Goal: Information Seeking & Learning: Find specific fact

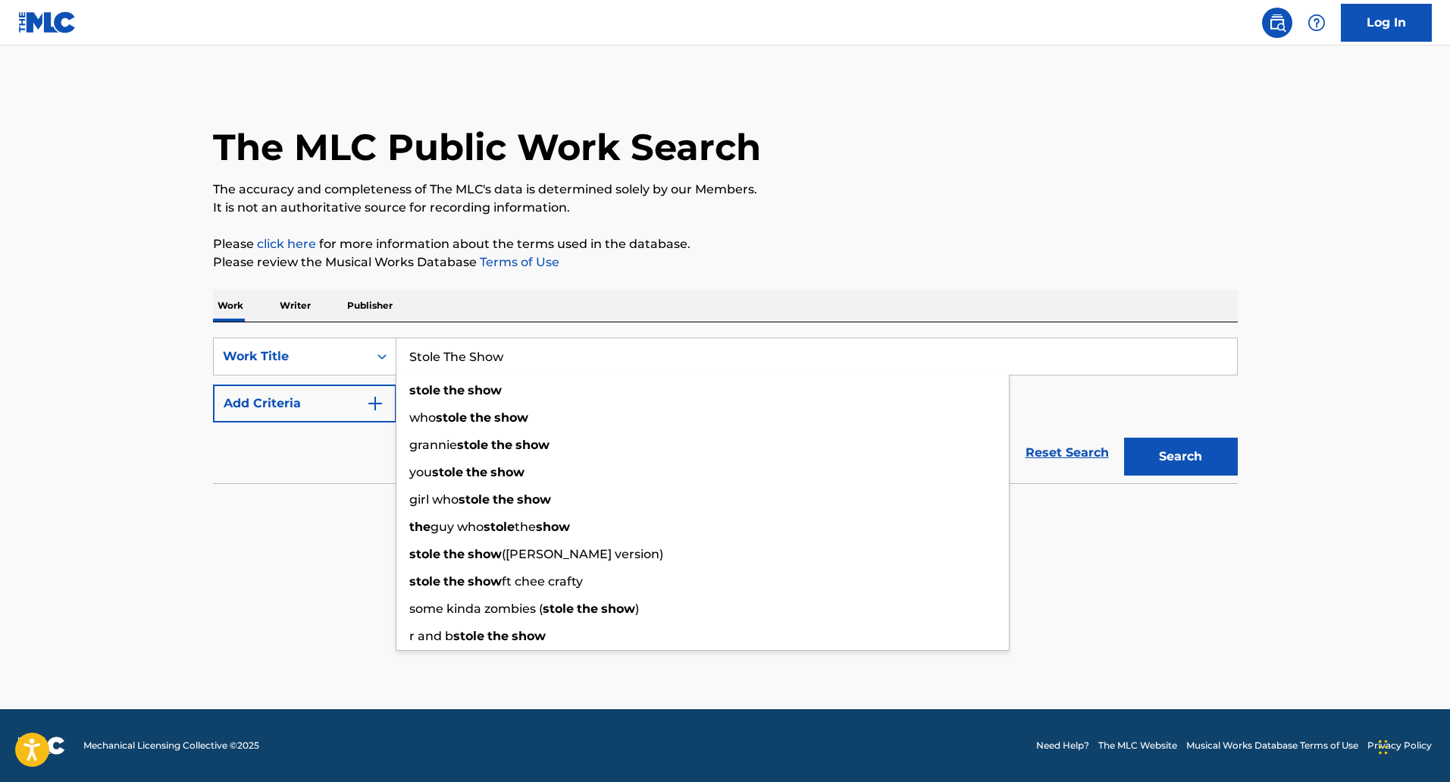
type input "Stole The Show"
click at [1124, 437] on button "Search" at bounding box center [1181, 456] width 114 height 38
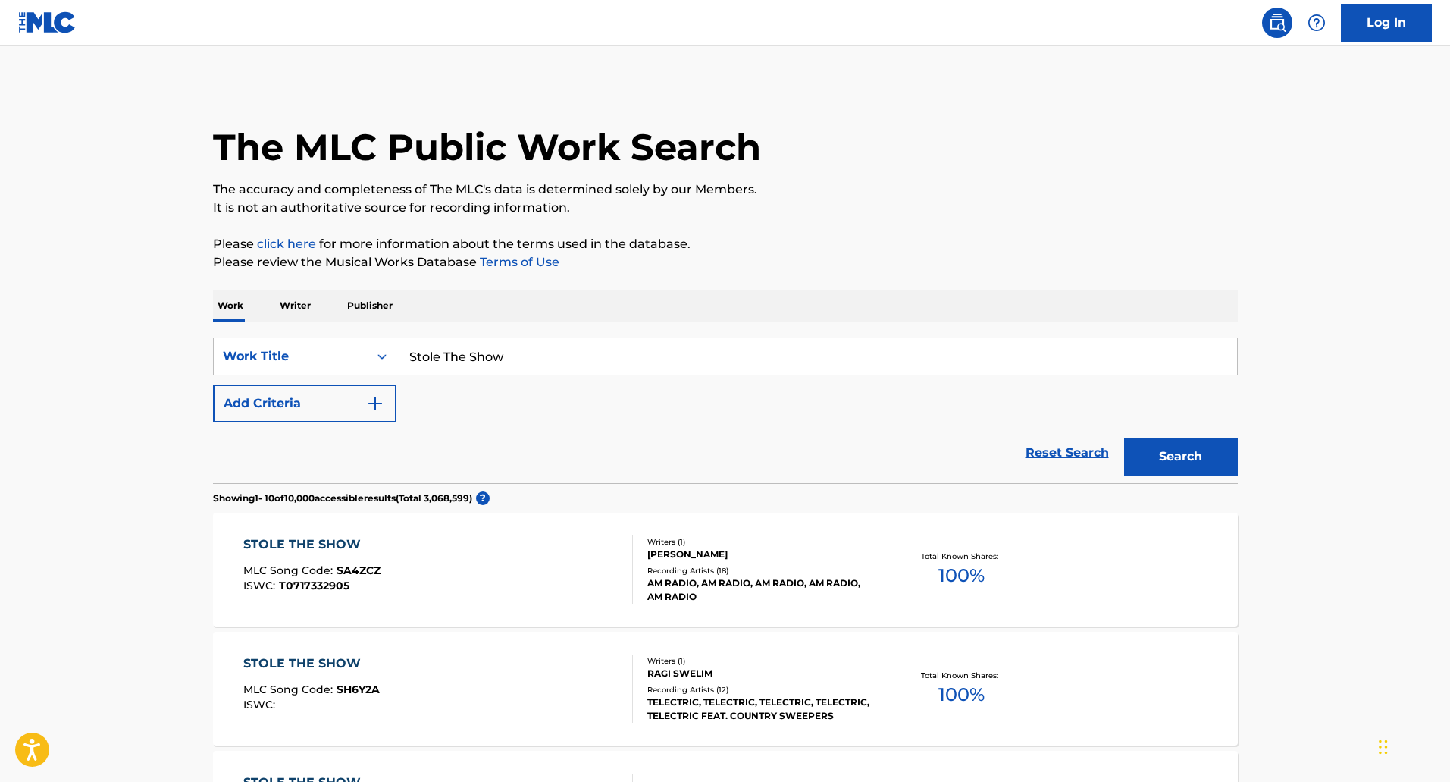
click at [331, 407] on button "Add Criteria" at bounding box center [304, 403] width 183 height 38
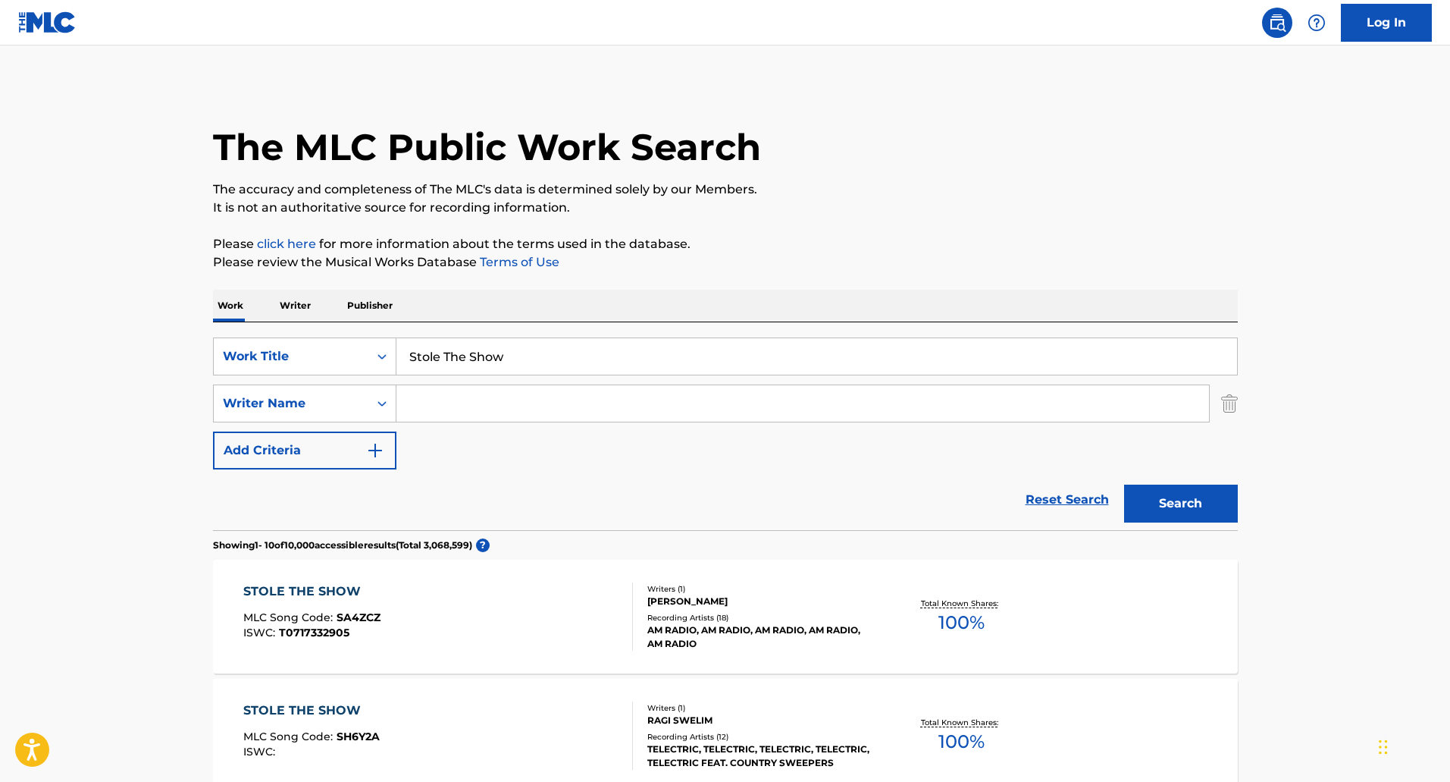
click at [557, 426] on div "SearchWithCriteriaa18b7527-1258-44f1-83b7-6d02b080966b Work Title Stole The Sho…" at bounding box center [725, 403] width 1025 height 132
click at [525, 403] on input "Search Form" at bounding box center [803, 403] width 813 height 36
click at [1124, 484] on button "Search" at bounding box center [1181, 503] width 114 height 38
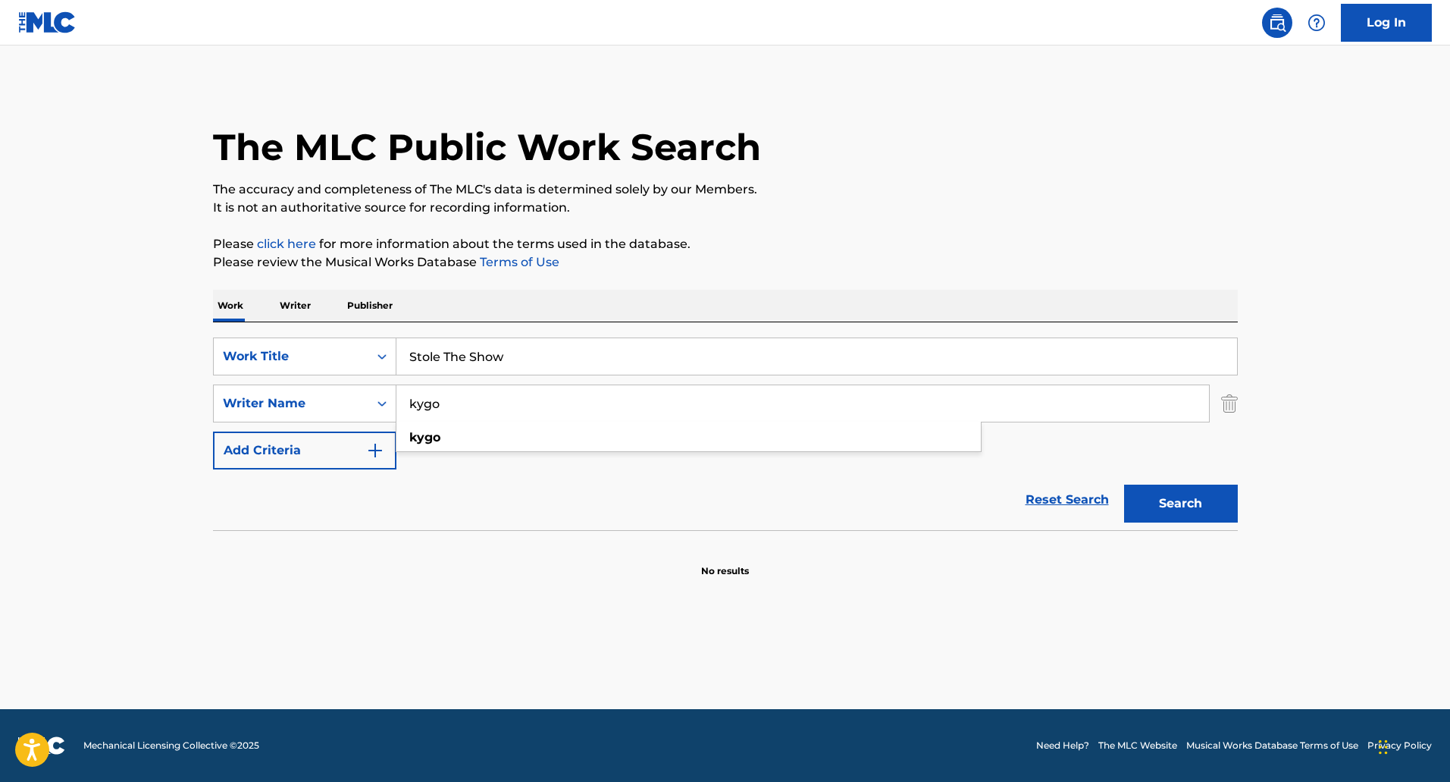
click at [547, 408] on input "kygo" at bounding box center [803, 403] width 813 height 36
paste input "[PERSON_NAME]"
click at [436, 415] on input "[PERSON_NAME]" at bounding box center [803, 403] width 813 height 36
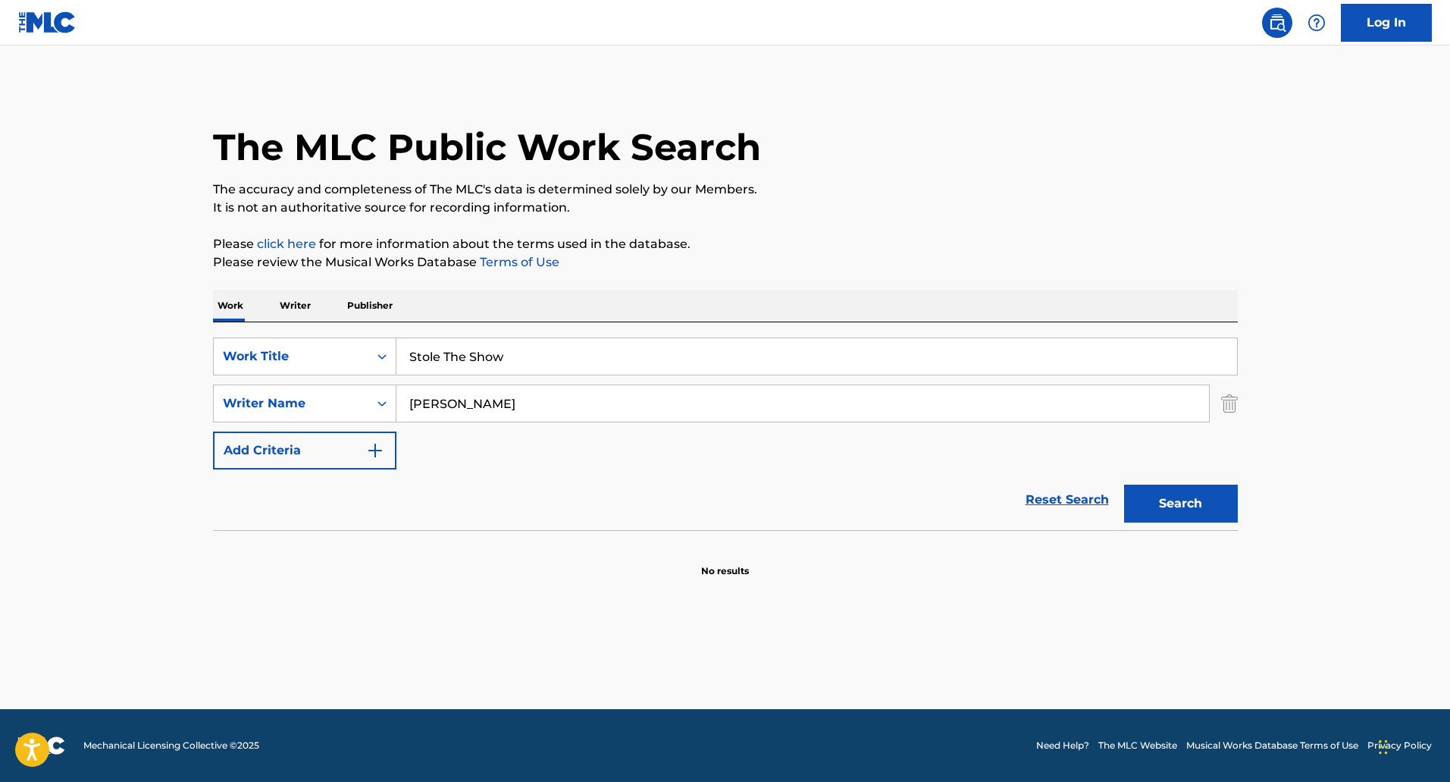
click at [436, 415] on input "[PERSON_NAME]" at bounding box center [803, 403] width 813 height 36
paste input "[PERSON_NAME]"
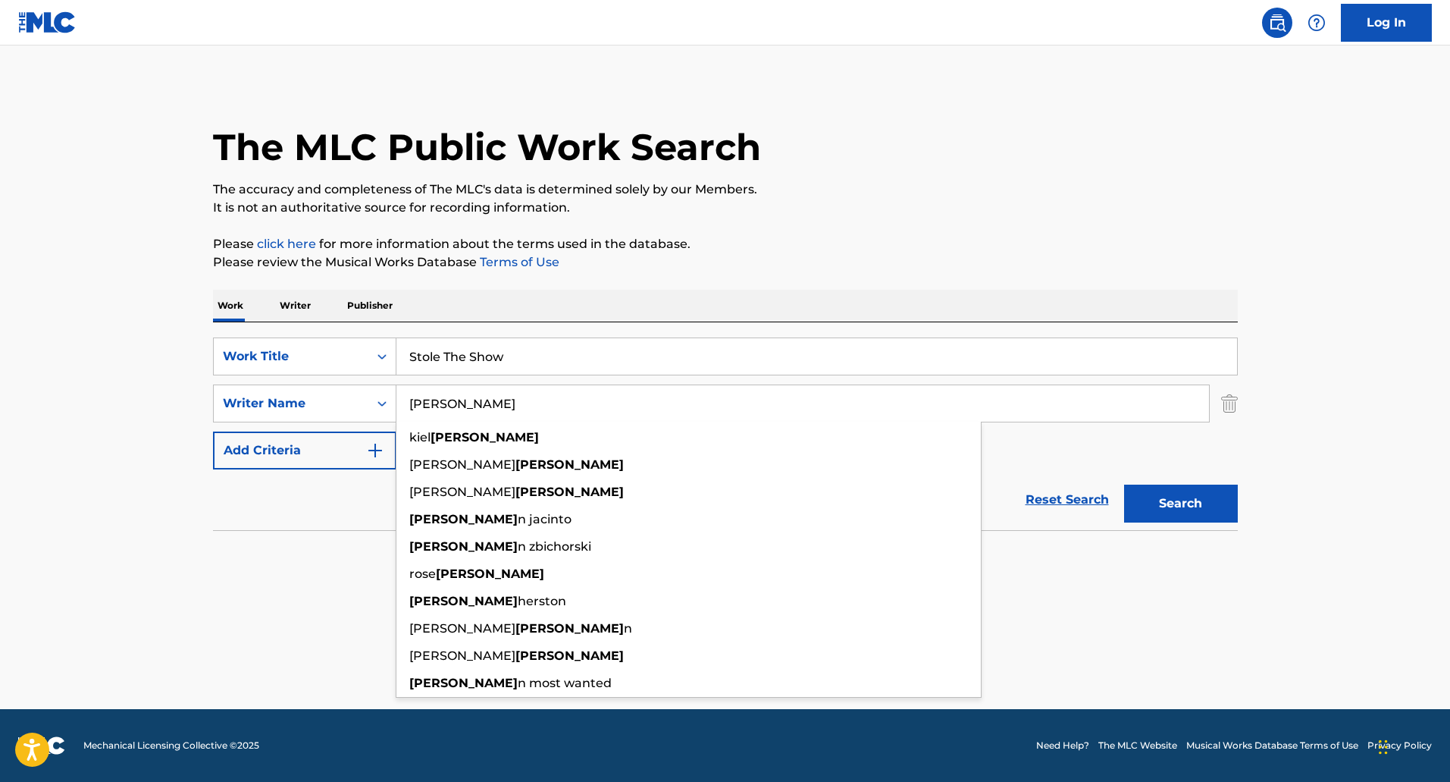
type input "[PERSON_NAME]"
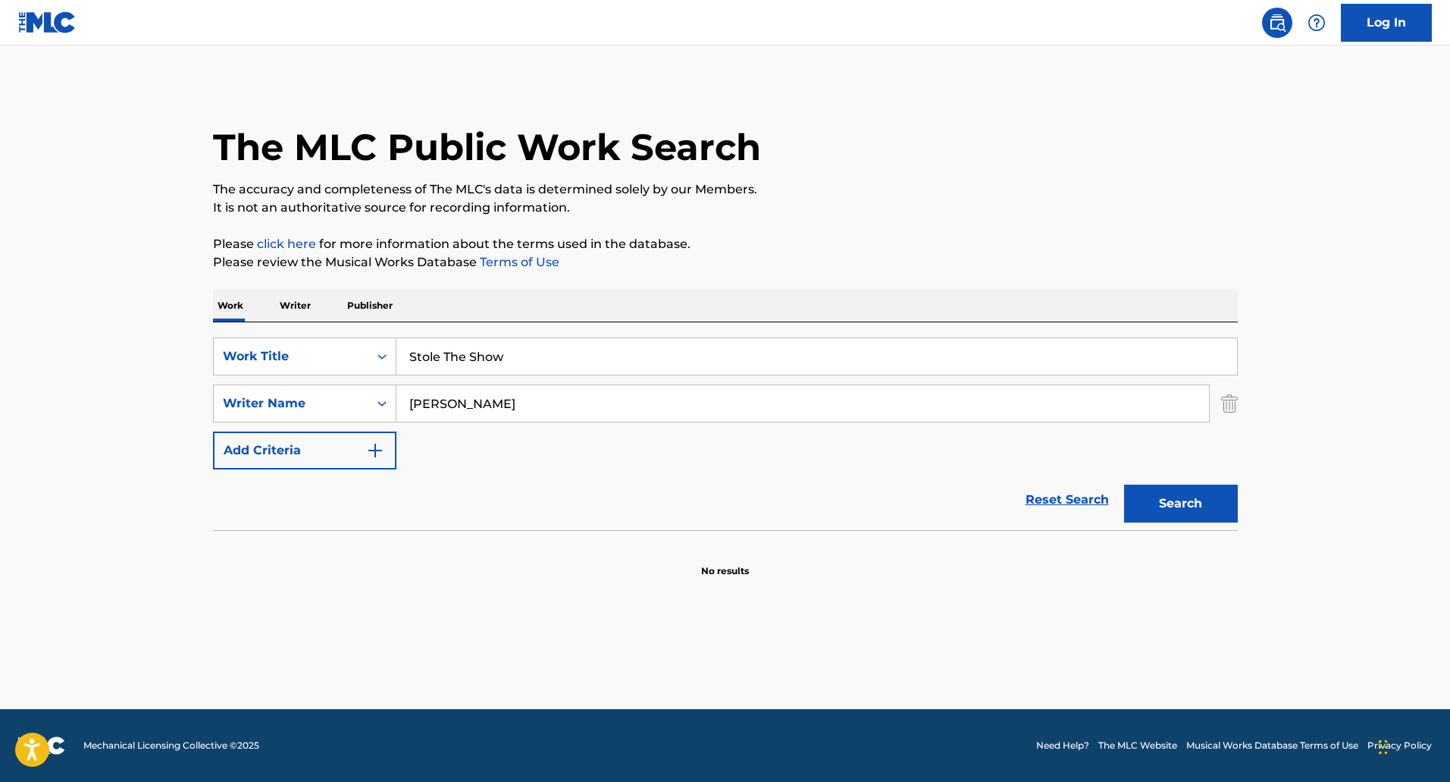
click at [1185, 498] on button "Search" at bounding box center [1181, 503] width 114 height 38
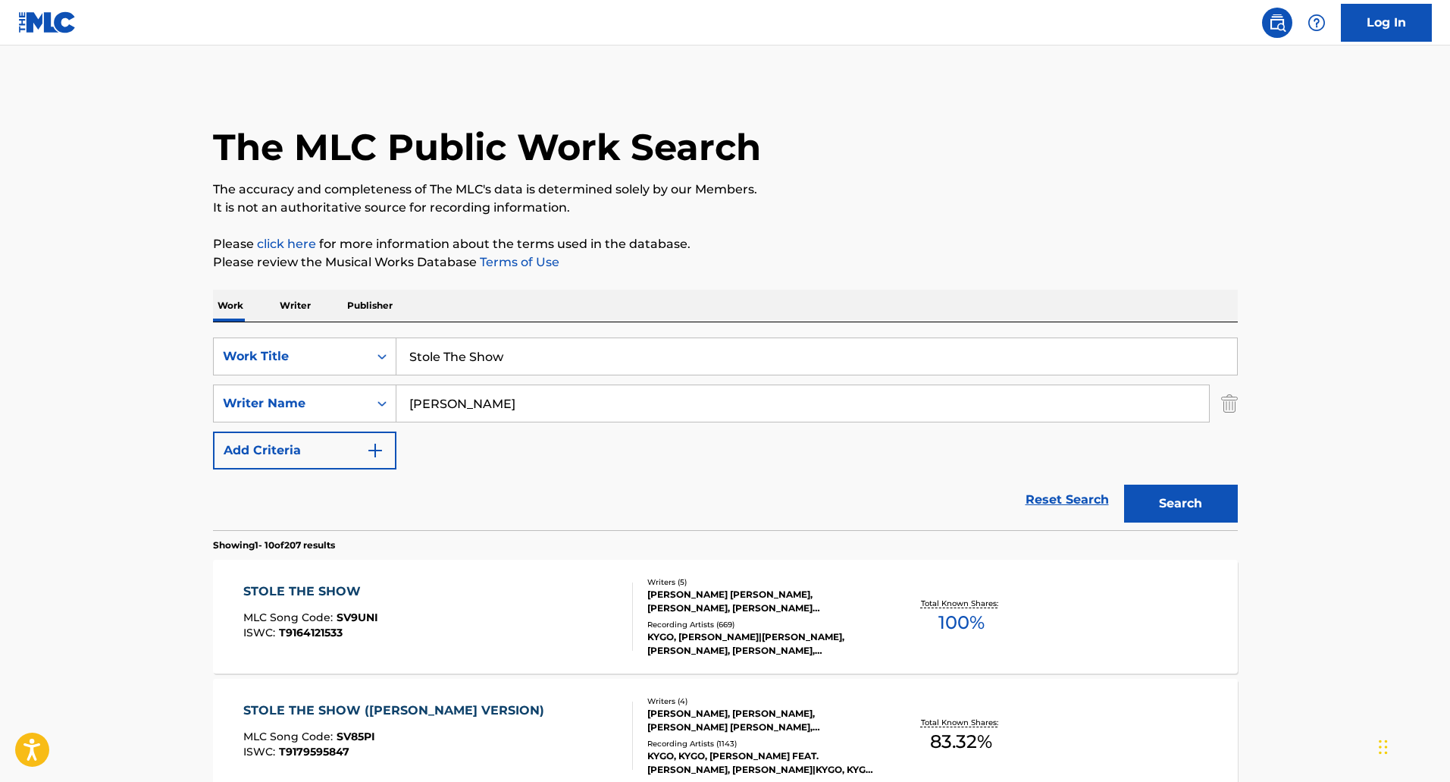
click at [569, 623] on div "STOLE THE SHOW MLC Song Code : SV9UNI ISWC : T9164121533" at bounding box center [438, 616] width 390 height 68
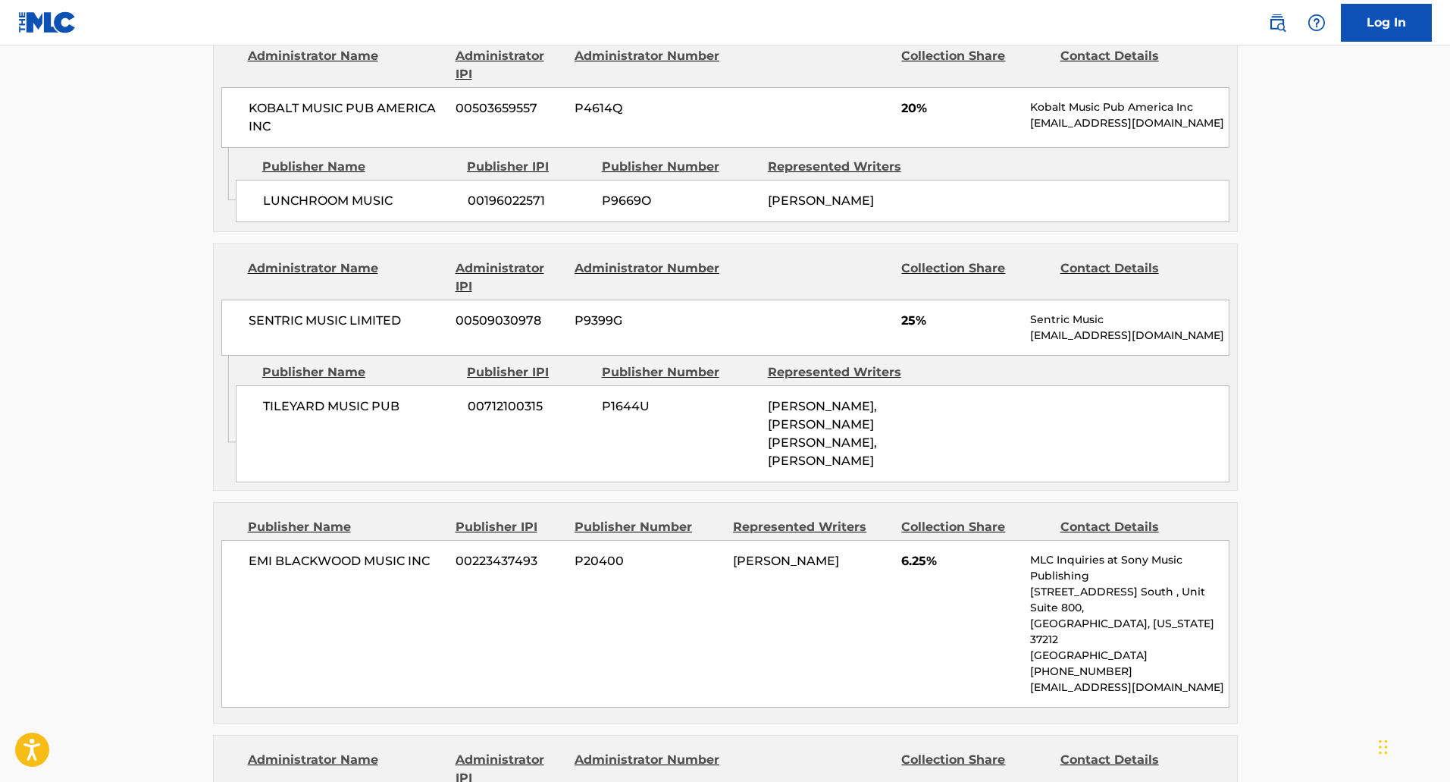
scroll to position [834, 0]
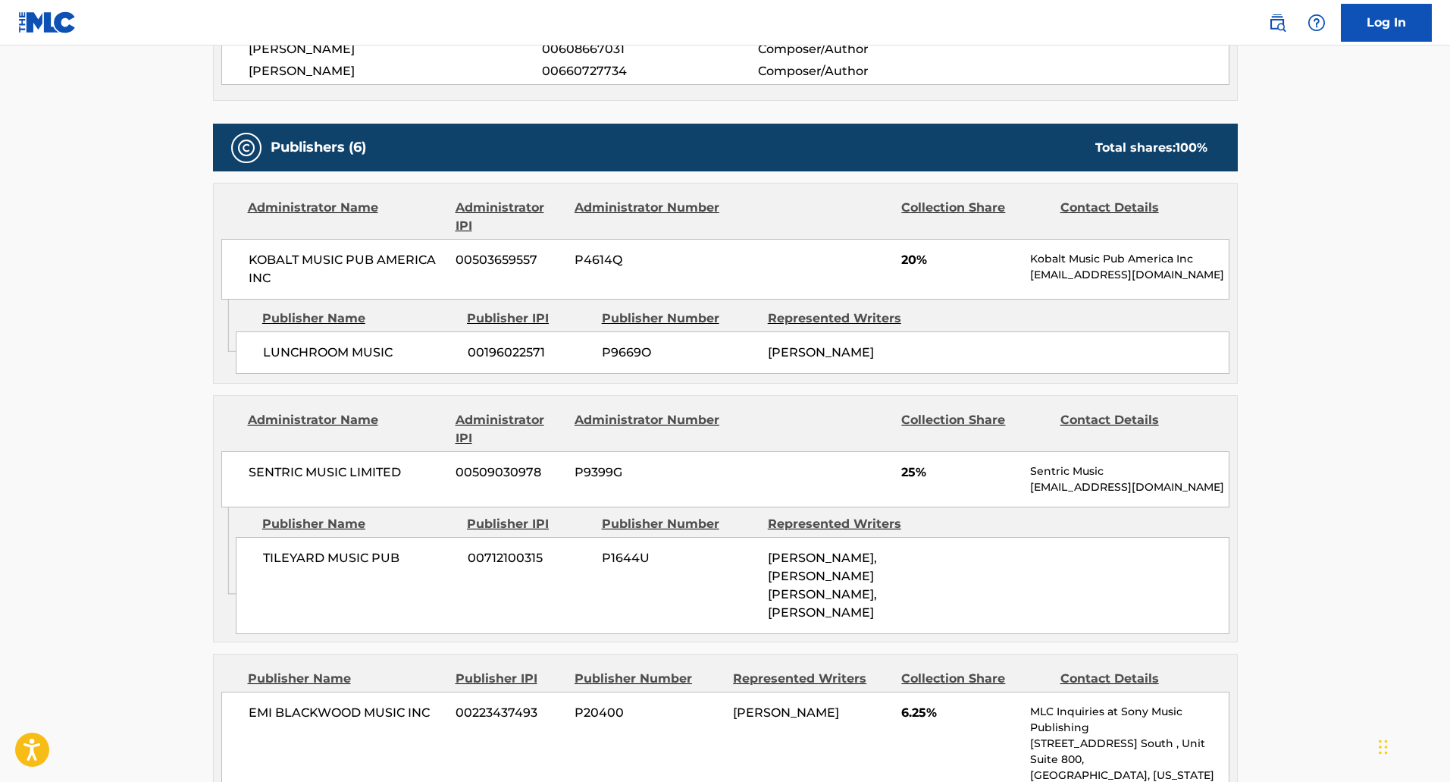
click at [830, 358] on span "[PERSON_NAME]" at bounding box center [821, 352] width 106 height 14
copy span "[PERSON_NAME]"
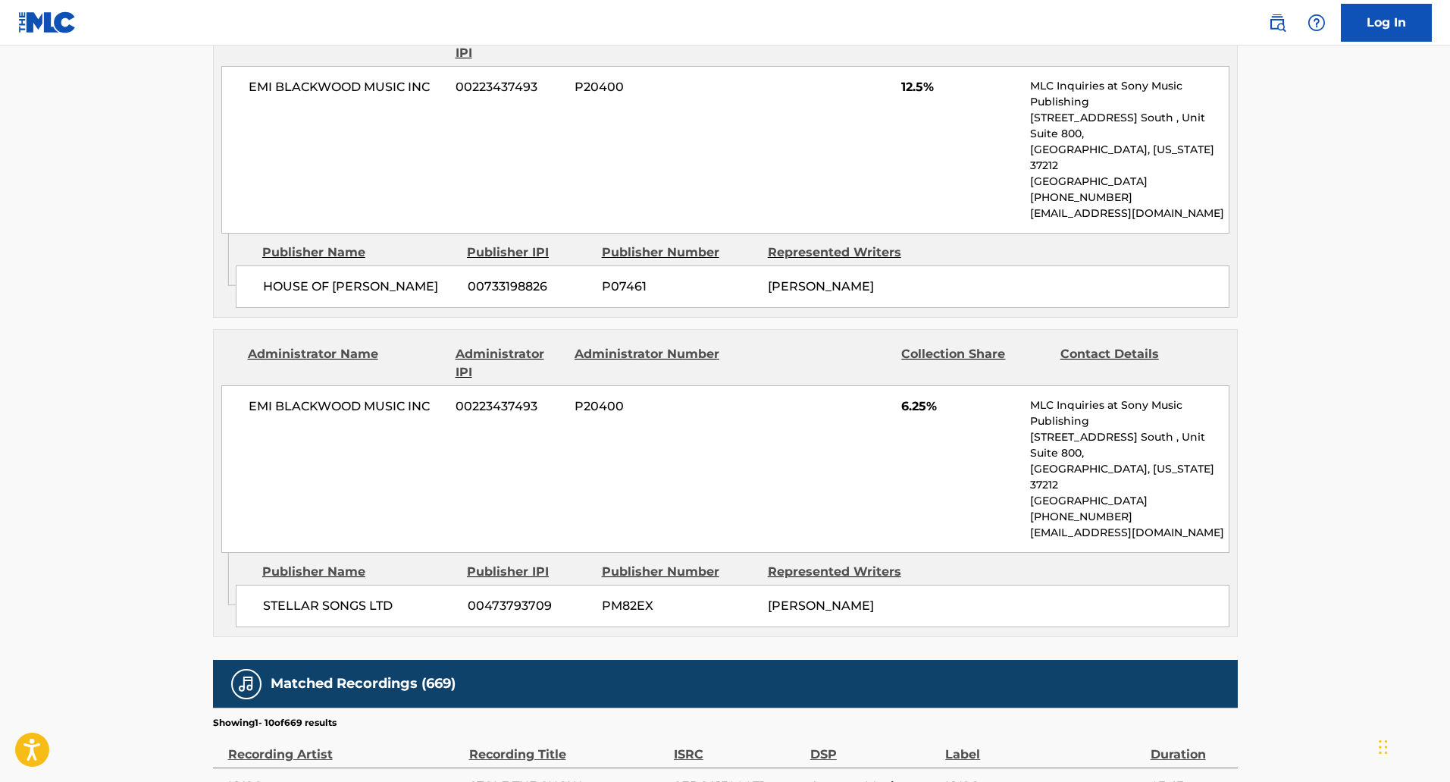
scroll to position [2047, 0]
